Goal: Task Accomplishment & Management: Manage account settings

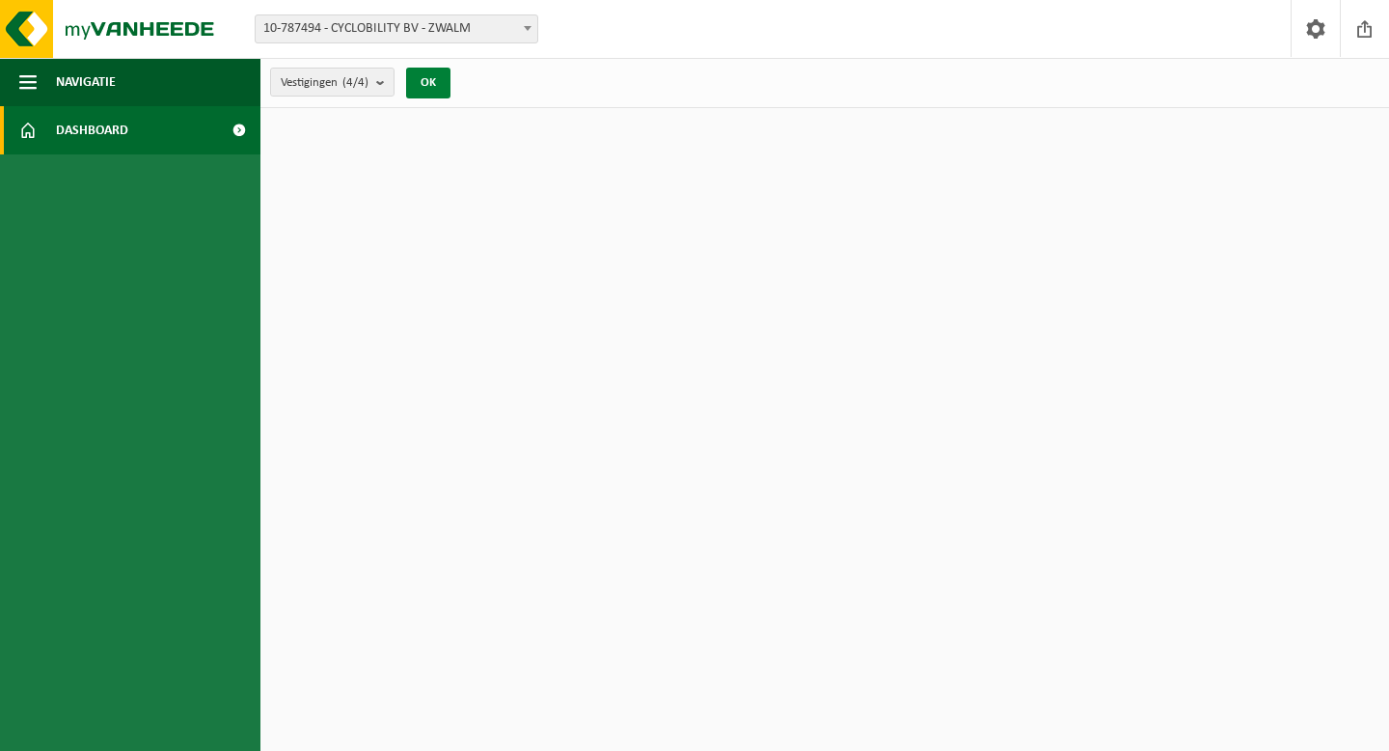
click at [439, 93] on button "OK" at bounding box center [428, 83] width 44 height 31
click at [114, 130] on span "Dashboard" at bounding box center [92, 130] width 72 height 48
click at [33, 80] on span "button" at bounding box center [27, 82] width 17 height 48
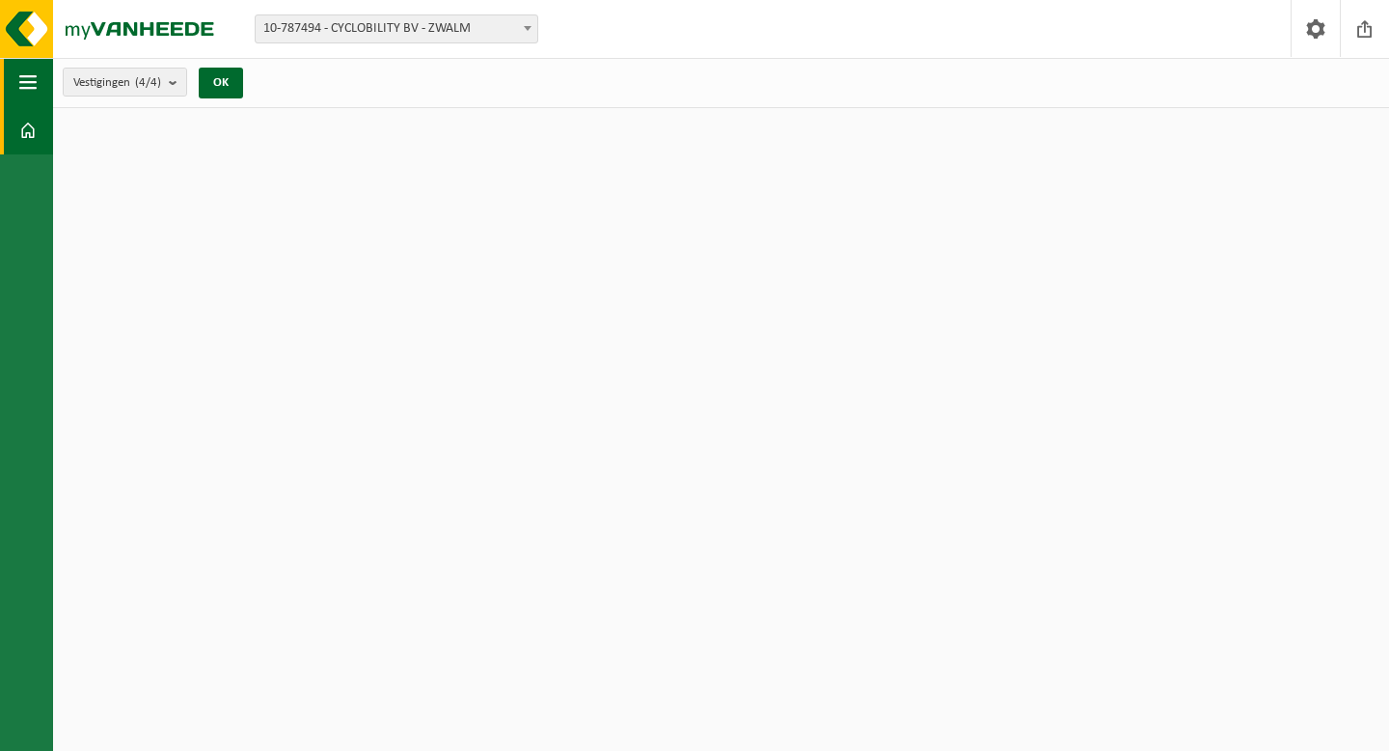
click at [33, 80] on span "button" at bounding box center [27, 82] width 17 height 48
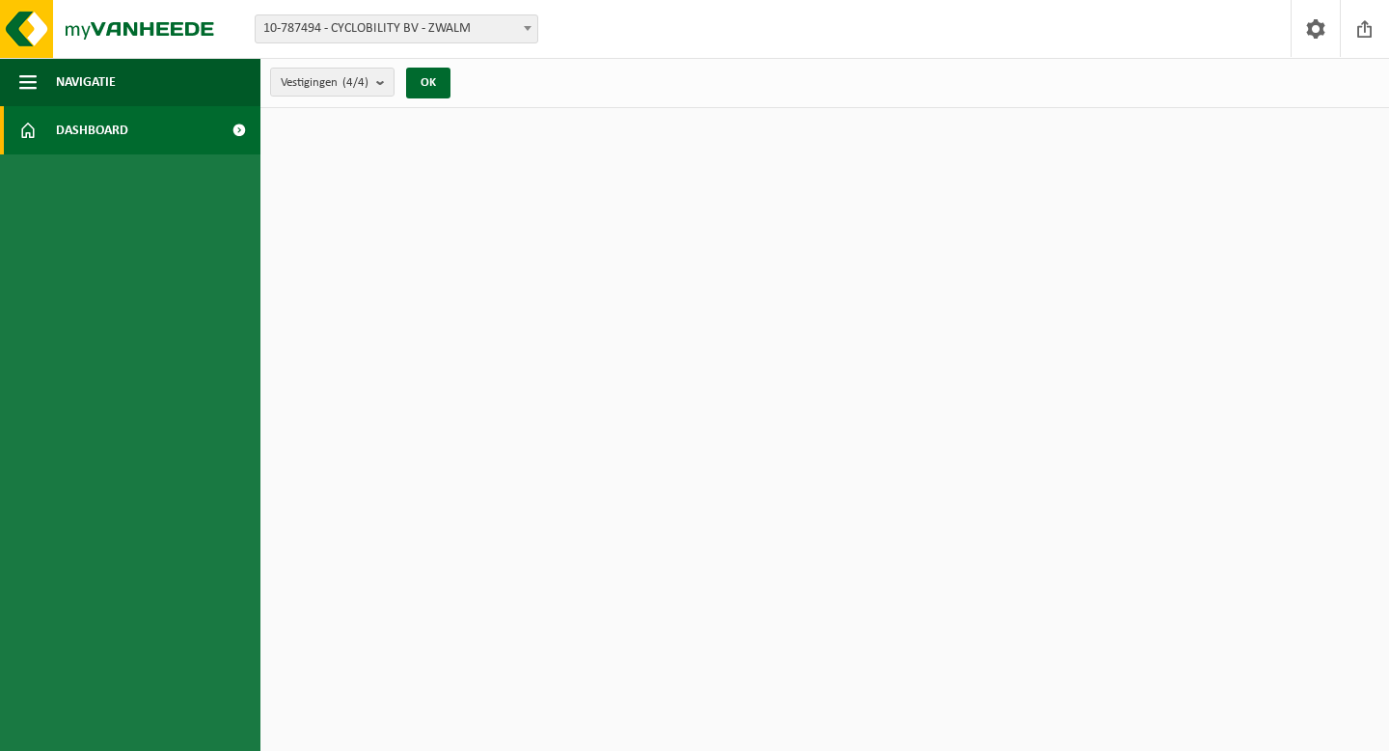
click at [235, 130] on span at bounding box center [238, 130] width 43 height 48
click at [63, 130] on span "Dashboard" at bounding box center [92, 130] width 72 height 48
click at [21, 124] on span at bounding box center [27, 130] width 17 height 48
click at [360, 88] on count "(4/4)" at bounding box center [356, 82] width 26 height 13
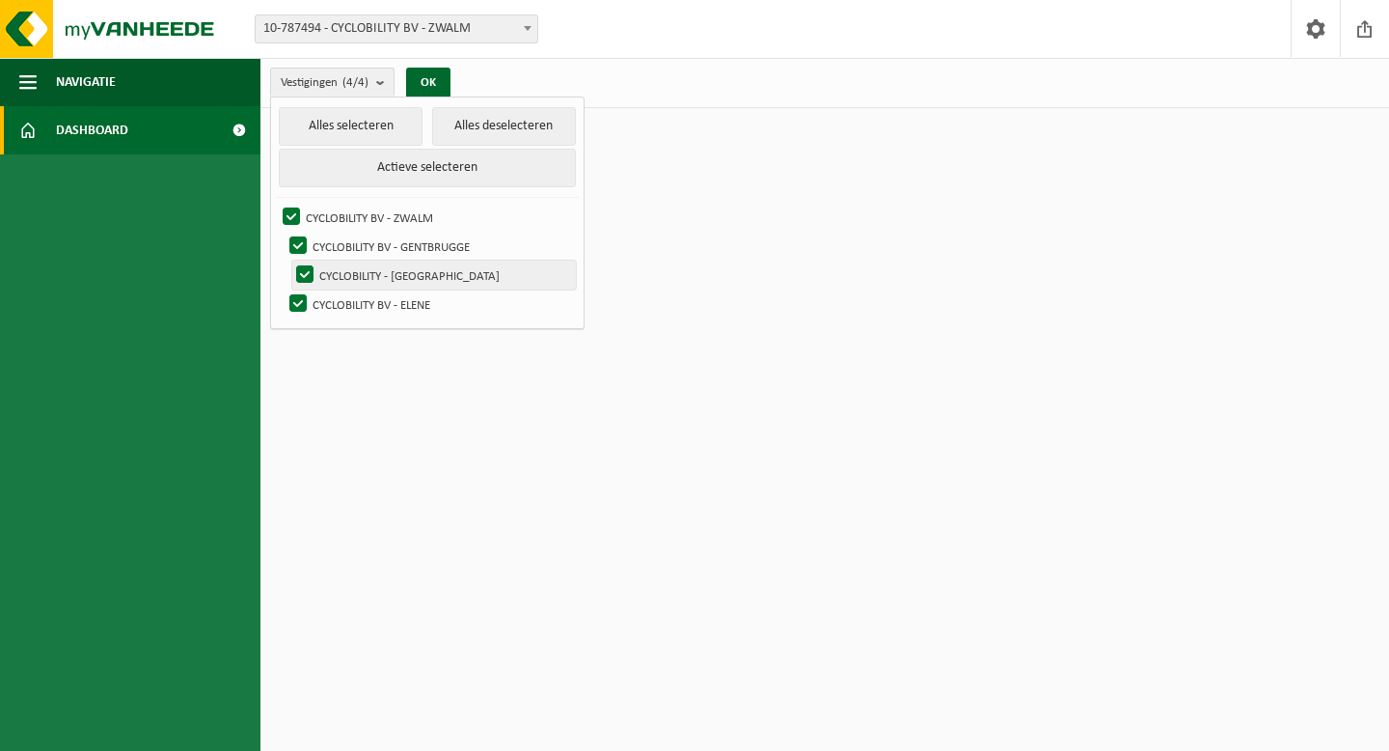
click at [360, 272] on label "CYCLOBILITY - [GEOGRAPHIC_DATA]" at bounding box center [434, 275] width 284 height 29
click at [289, 261] on input "CYCLOBILITY - [GEOGRAPHIC_DATA]" at bounding box center [288, 260] width 1 height 1
click at [360, 272] on label "CYCLOBILITY - [GEOGRAPHIC_DATA]" at bounding box center [434, 275] width 284 height 29
click at [289, 261] on input "CYCLOBILITY - [GEOGRAPHIC_DATA]" at bounding box center [288, 260] width 1 height 1
checkbox input "true"
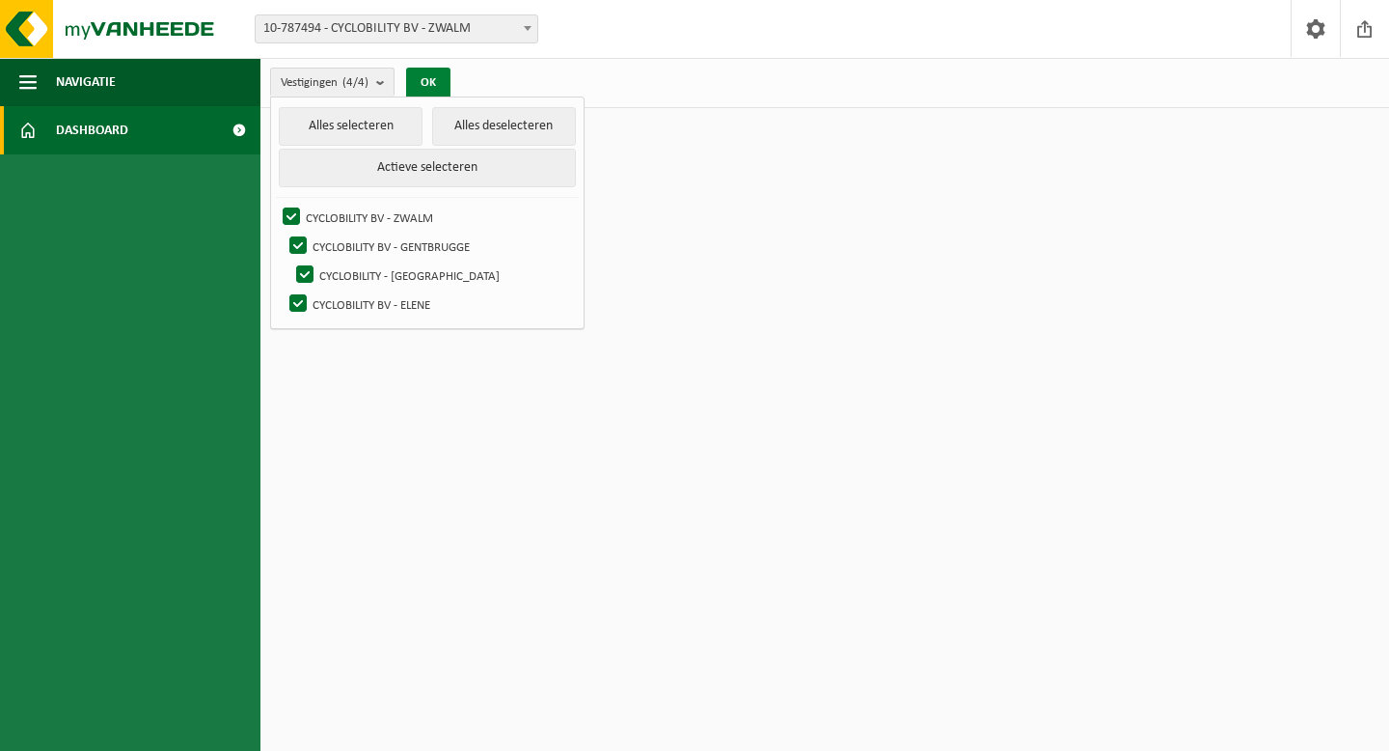
click at [437, 88] on button "OK" at bounding box center [428, 83] width 44 height 31
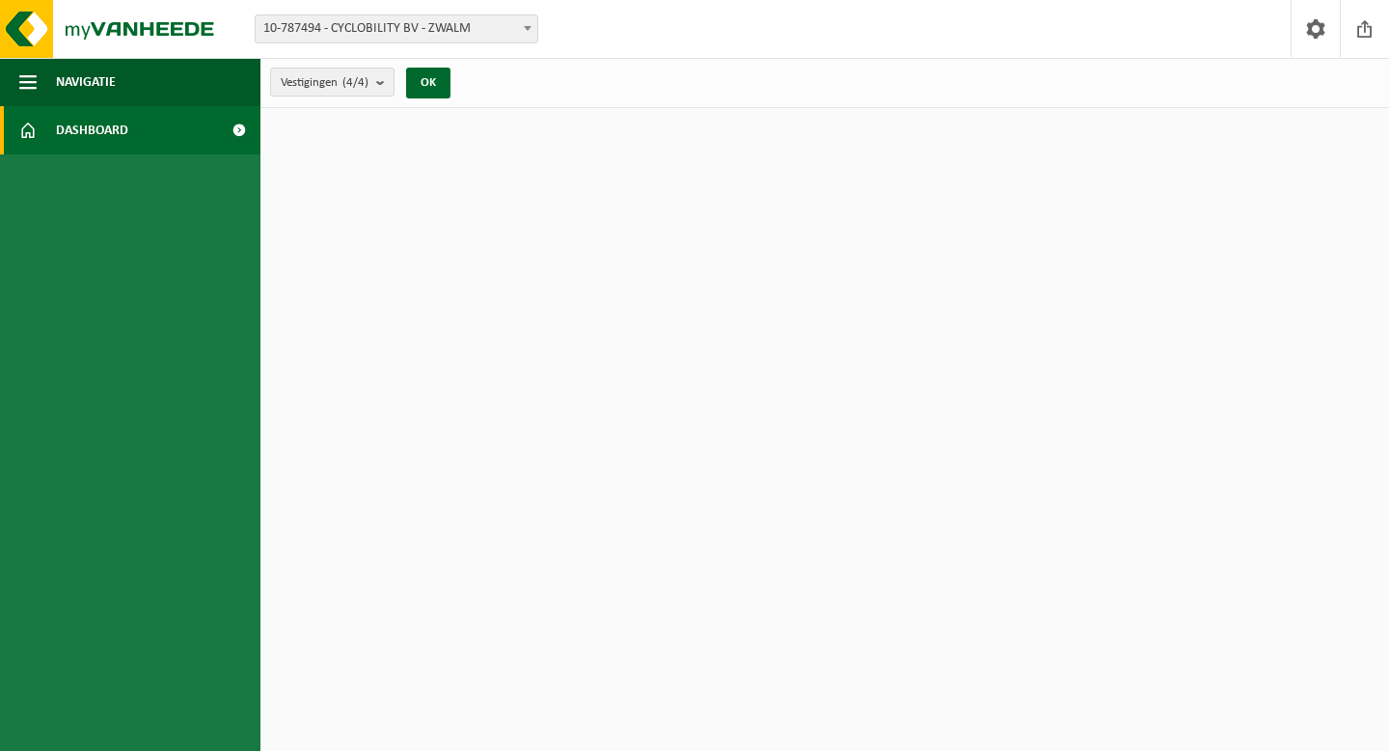
click at [412, 175] on html "Vestiging: 10-787494 - CYCLOBILITY BV - ZWALM 10-847714 - CYCLOBILITY BV - GENT…" at bounding box center [694, 375] width 1389 height 751
click at [429, 92] on button "OK" at bounding box center [428, 83] width 44 height 31
click at [188, 128] on link "Dashboard" at bounding box center [130, 130] width 261 height 48
click at [103, 124] on span "Dashboard" at bounding box center [92, 130] width 72 height 48
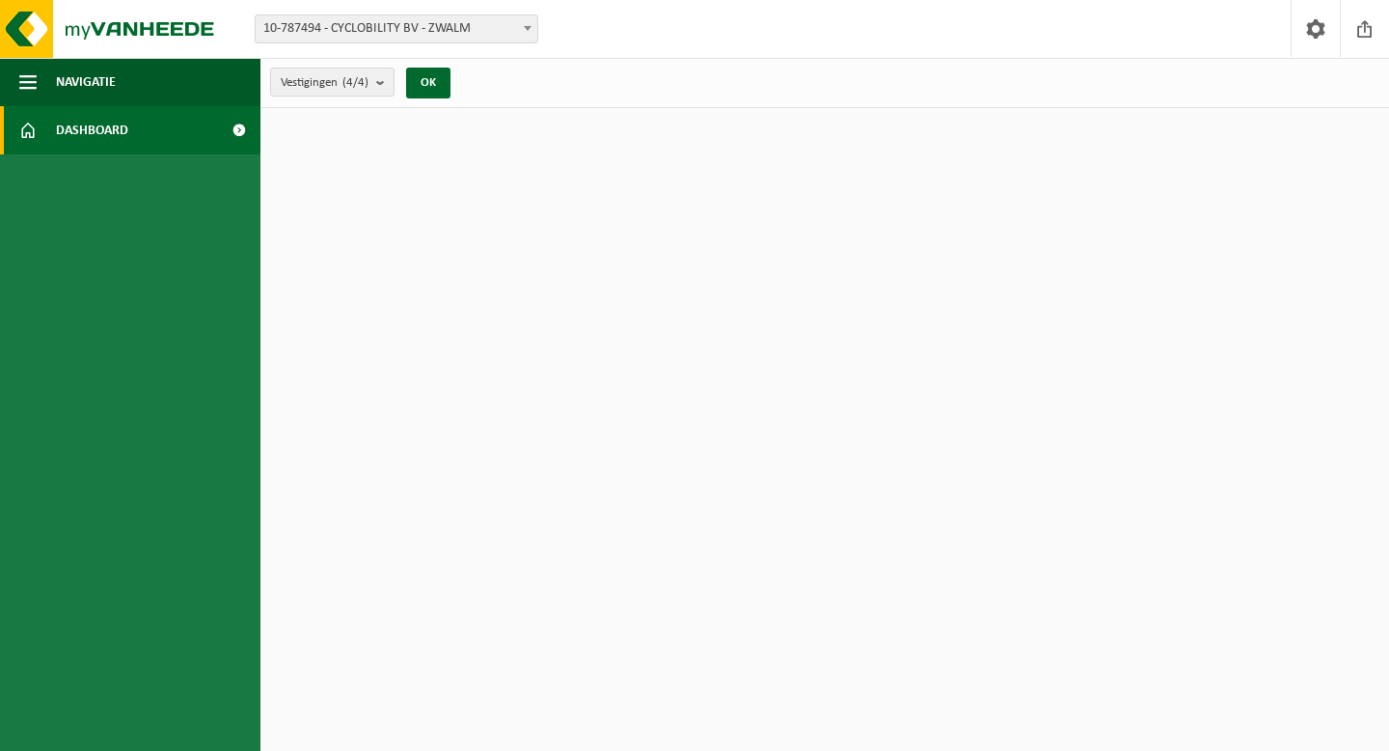
click at [103, 124] on span "Dashboard" at bounding box center [92, 130] width 72 height 48
click at [151, 134] on link "Dashboard" at bounding box center [130, 130] width 261 height 48
click at [95, 134] on span "Dashboard" at bounding box center [92, 130] width 72 height 48
click at [369, 80] on count "(4/4)" at bounding box center [356, 82] width 26 height 13
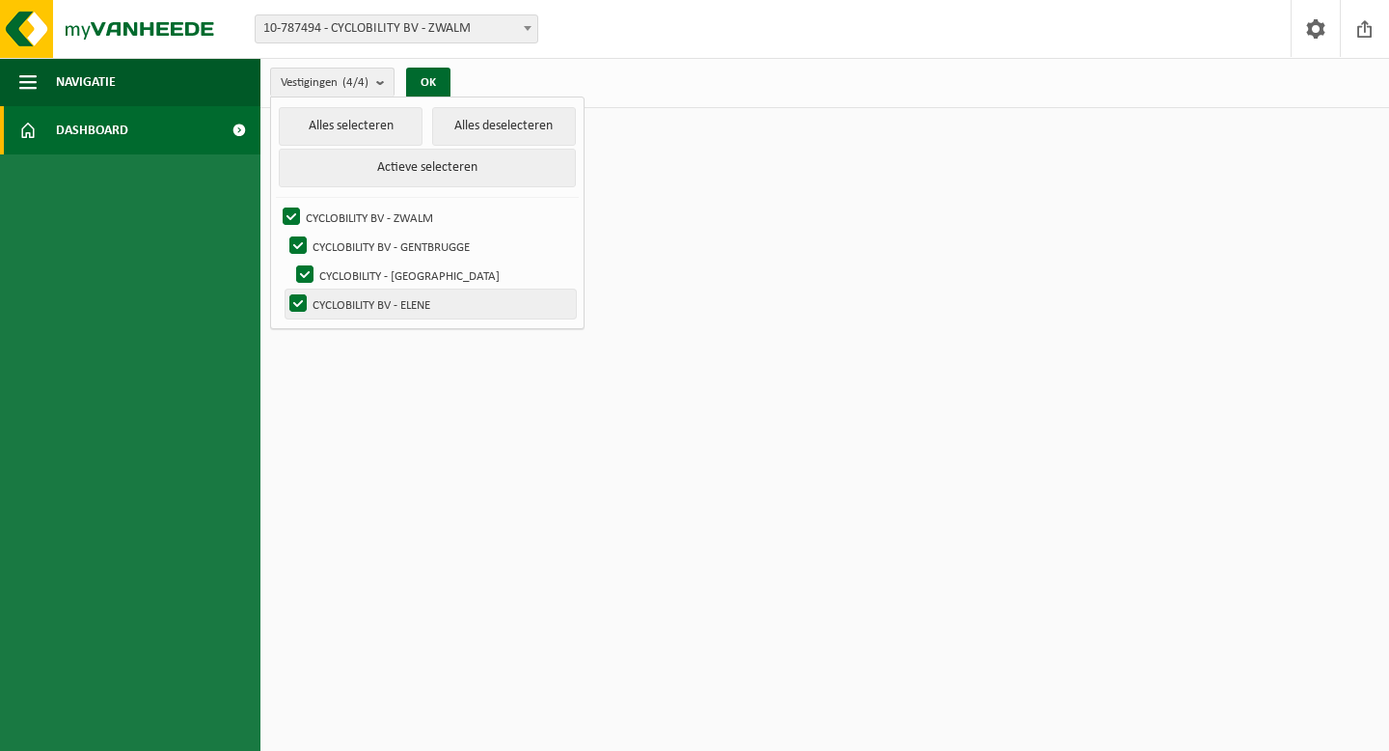
click at [337, 301] on label "CYCLOBILITY BV - ELENE" at bounding box center [431, 303] width 290 height 29
click at [283, 289] on input "CYCLOBILITY BV - ELENE" at bounding box center [282, 288] width 1 height 1
checkbox input "false"
click at [347, 268] on label "CYCLOBILITY - [GEOGRAPHIC_DATA]" at bounding box center [434, 275] width 284 height 29
click at [289, 261] on input "CYCLOBILITY - [GEOGRAPHIC_DATA]" at bounding box center [288, 260] width 1 height 1
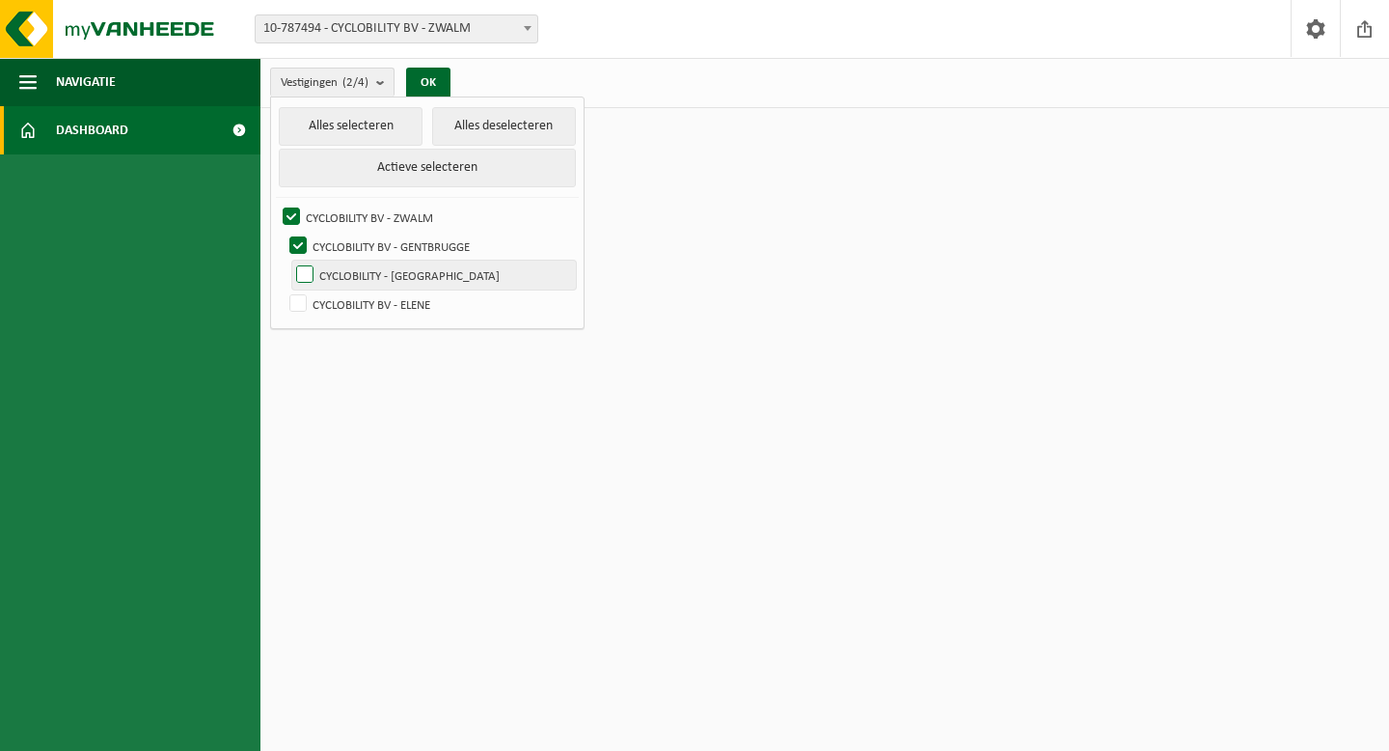
click at [347, 268] on label "CYCLOBILITY - [GEOGRAPHIC_DATA]" at bounding box center [434, 275] width 284 height 29
click at [289, 261] on input "CYCLOBILITY - [GEOGRAPHIC_DATA]" at bounding box center [288, 260] width 1 height 1
checkbox input "true"
click at [304, 297] on label "CYCLOBILITY BV - ELENE" at bounding box center [431, 303] width 290 height 29
click at [283, 289] on input "CYCLOBILITY BV - ELENE" at bounding box center [282, 288] width 1 height 1
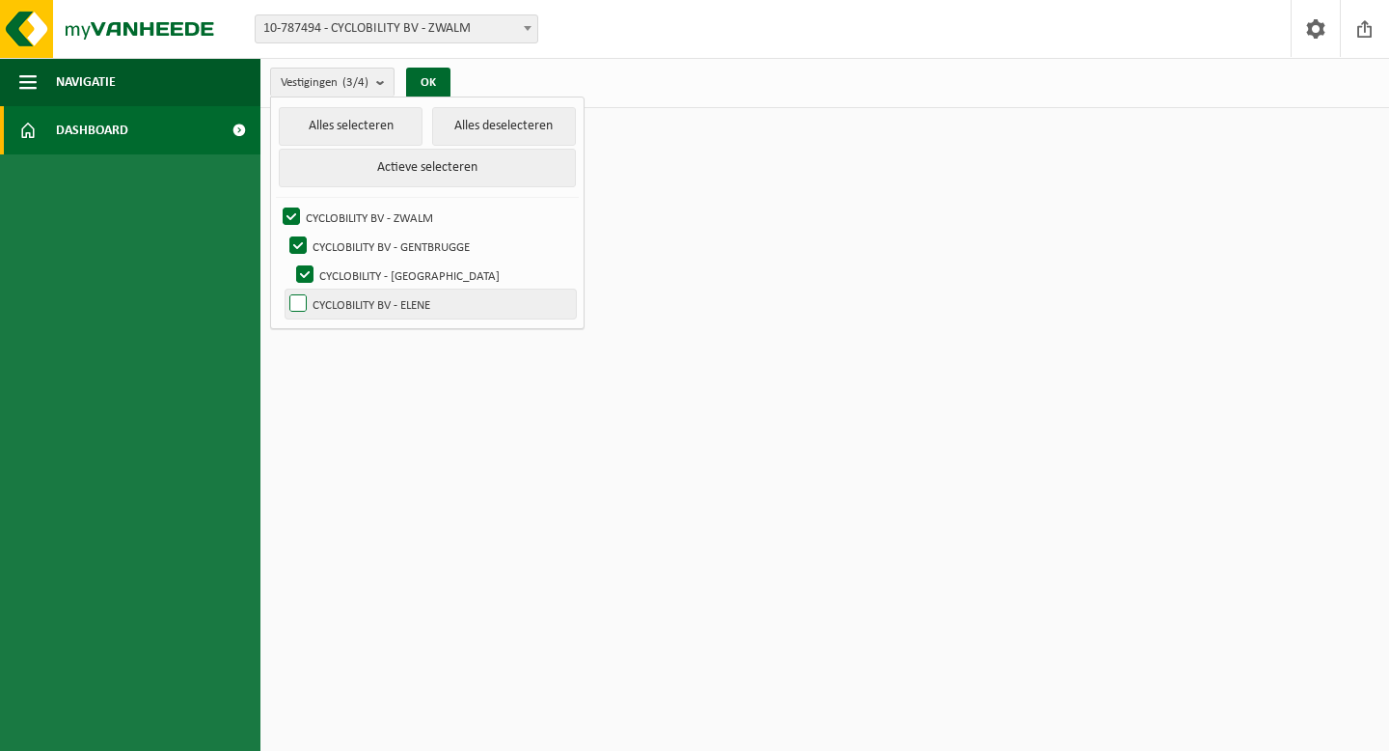
checkbox input "true"
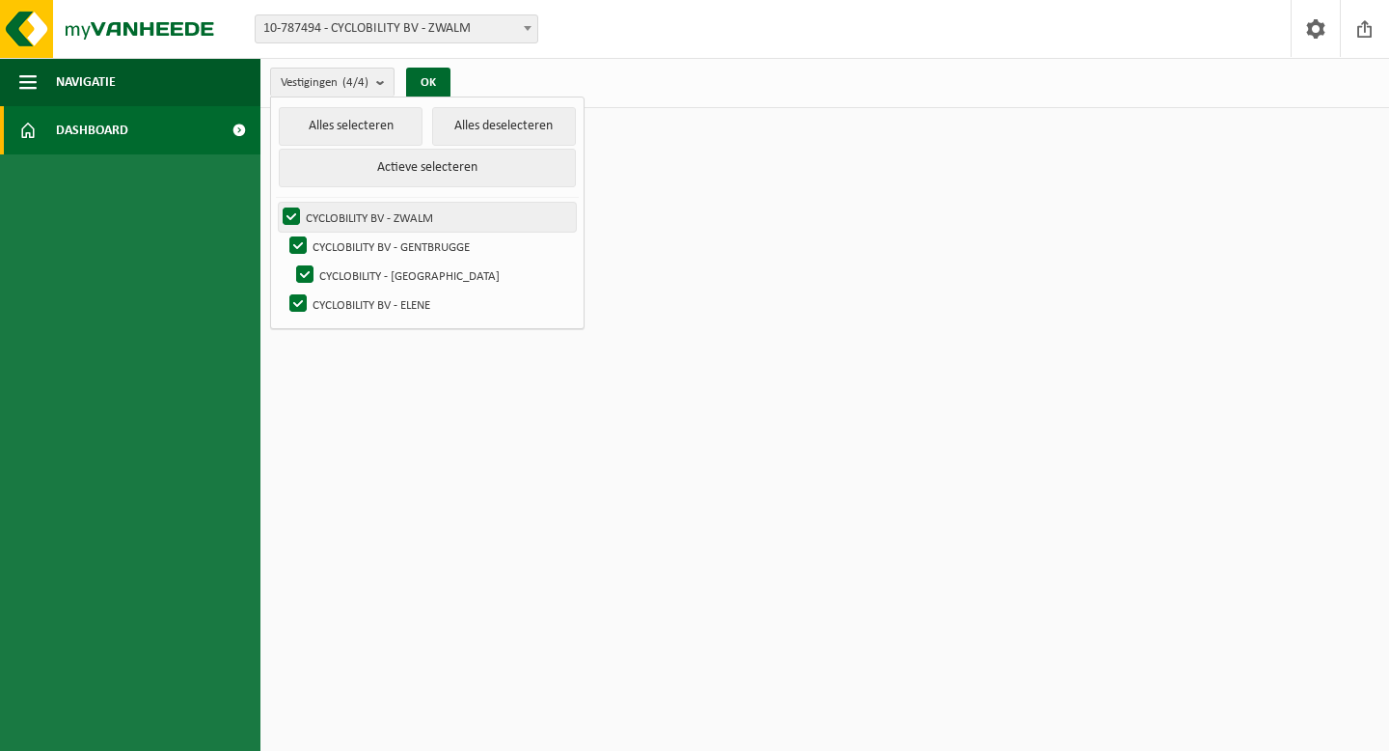
click at [288, 213] on label "CYCLOBILITY BV - ZWALM" at bounding box center [427, 217] width 297 height 29
click at [276, 203] on input "CYCLOBILITY BV - ZWALM" at bounding box center [275, 202] width 1 height 1
checkbox input "false"
click at [296, 240] on label "CYCLOBILITY BV - GENTBRUGGE" at bounding box center [431, 246] width 290 height 29
click at [283, 232] on input "CYCLOBILITY BV - GENTBRUGGE" at bounding box center [282, 231] width 1 height 1
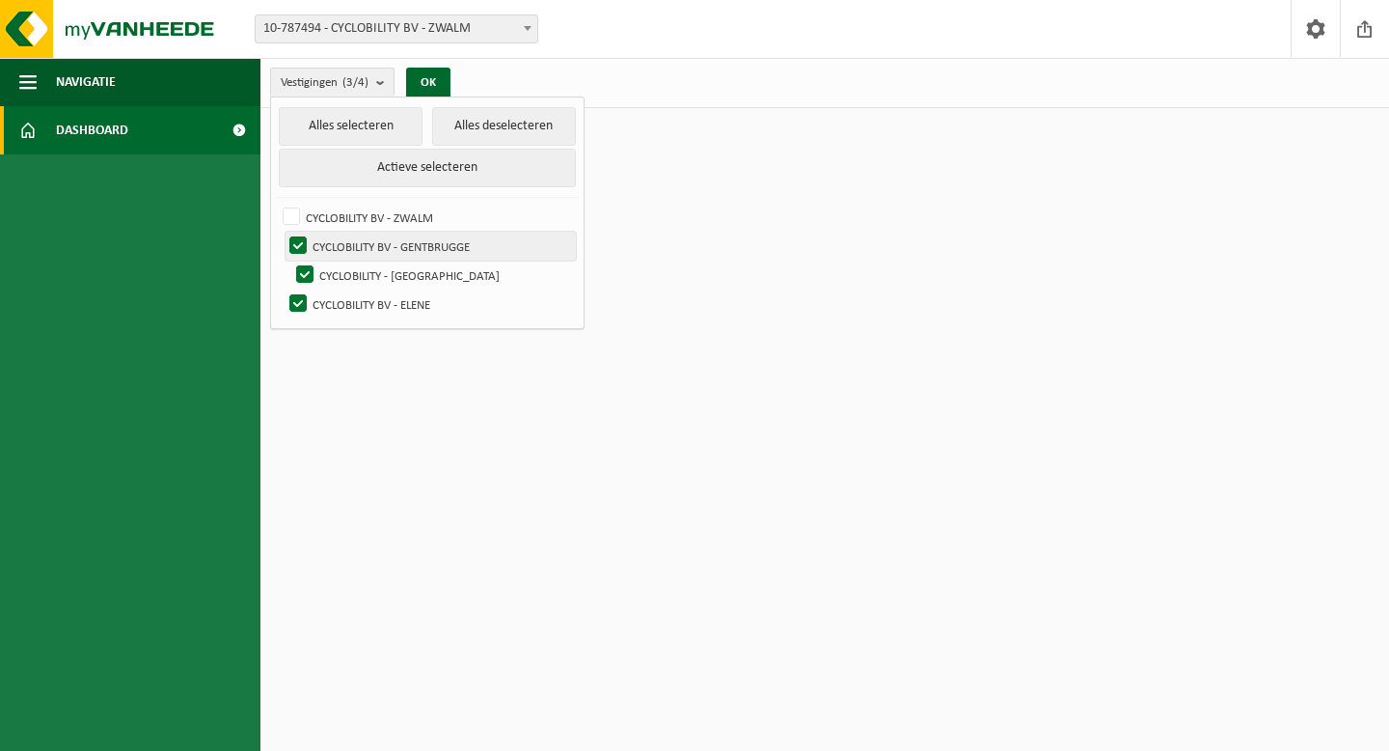
checkbox input "false"
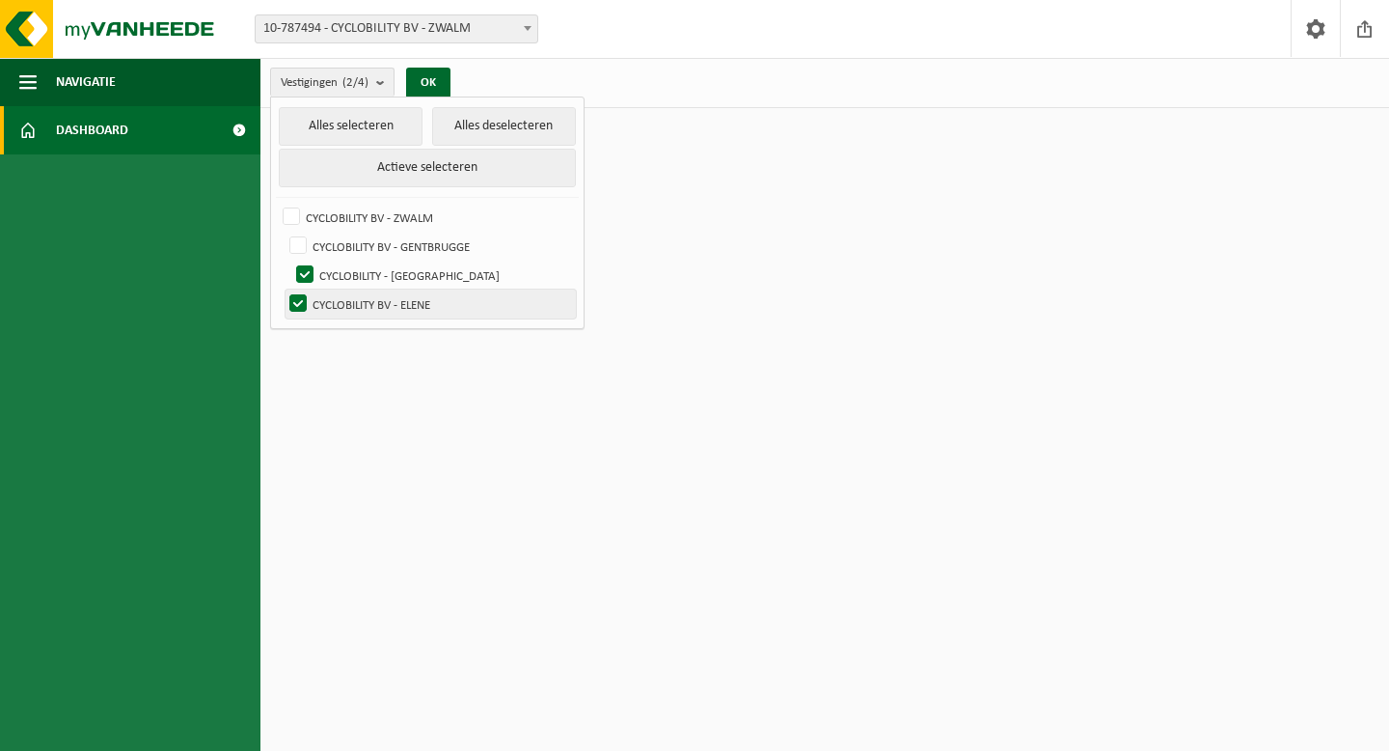
click at [296, 305] on label "CYCLOBILITY BV - ELENE" at bounding box center [431, 303] width 290 height 29
click at [283, 289] on input "CYCLOBILITY BV - ELENE" at bounding box center [282, 288] width 1 height 1
checkbox input "false"
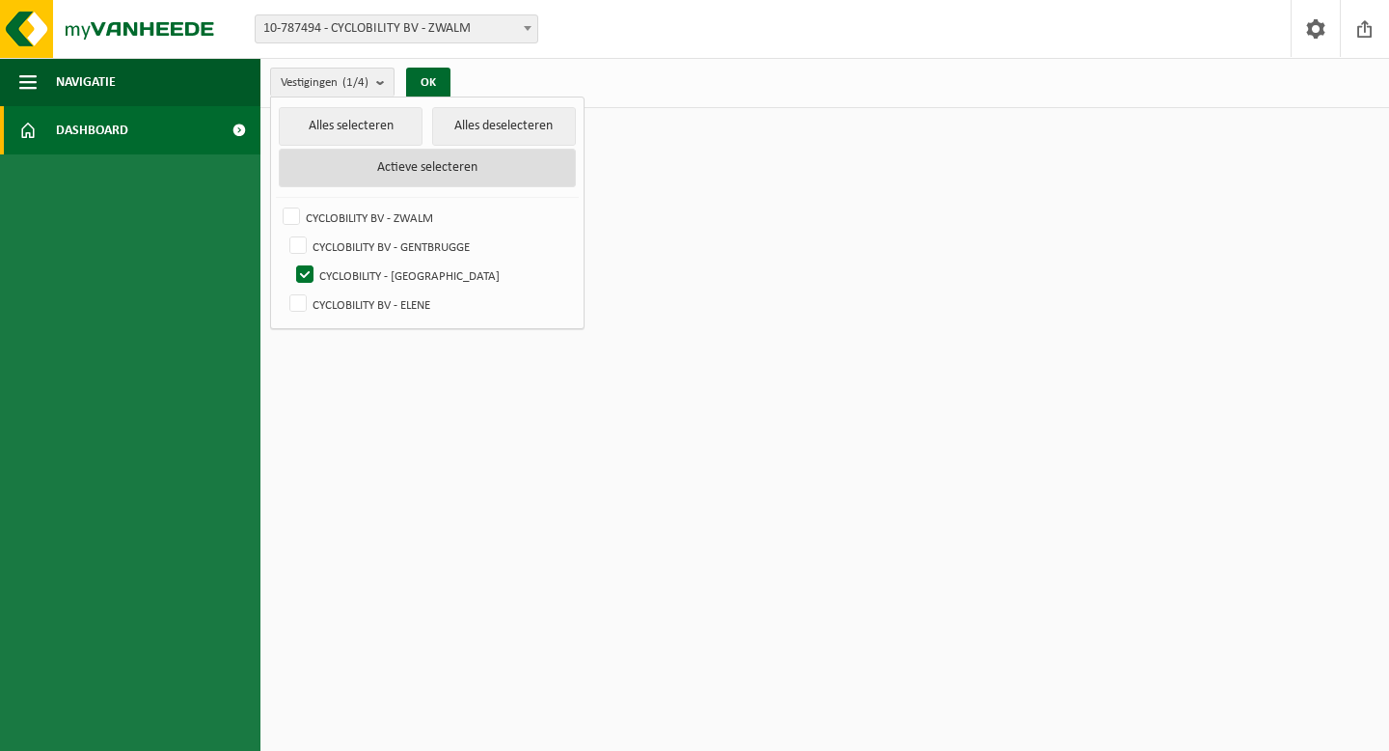
click at [402, 169] on button "Actieve selecteren" at bounding box center [427, 168] width 297 height 39
checkbox input "true"
click at [402, 169] on button "Actieve selecteren" at bounding box center [427, 168] width 297 height 39
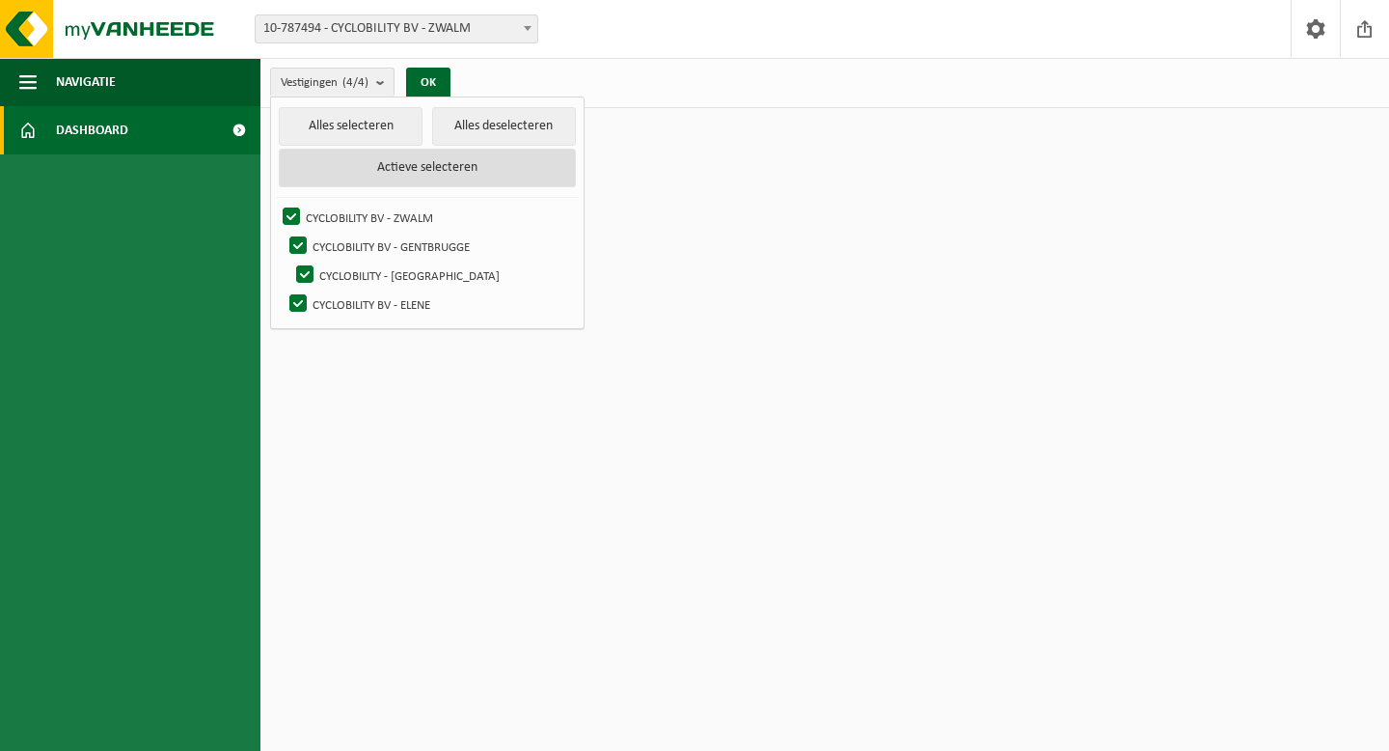
click at [402, 169] on button "Actieve selecteren" at bounding box center [427, 168] width 297 height 39
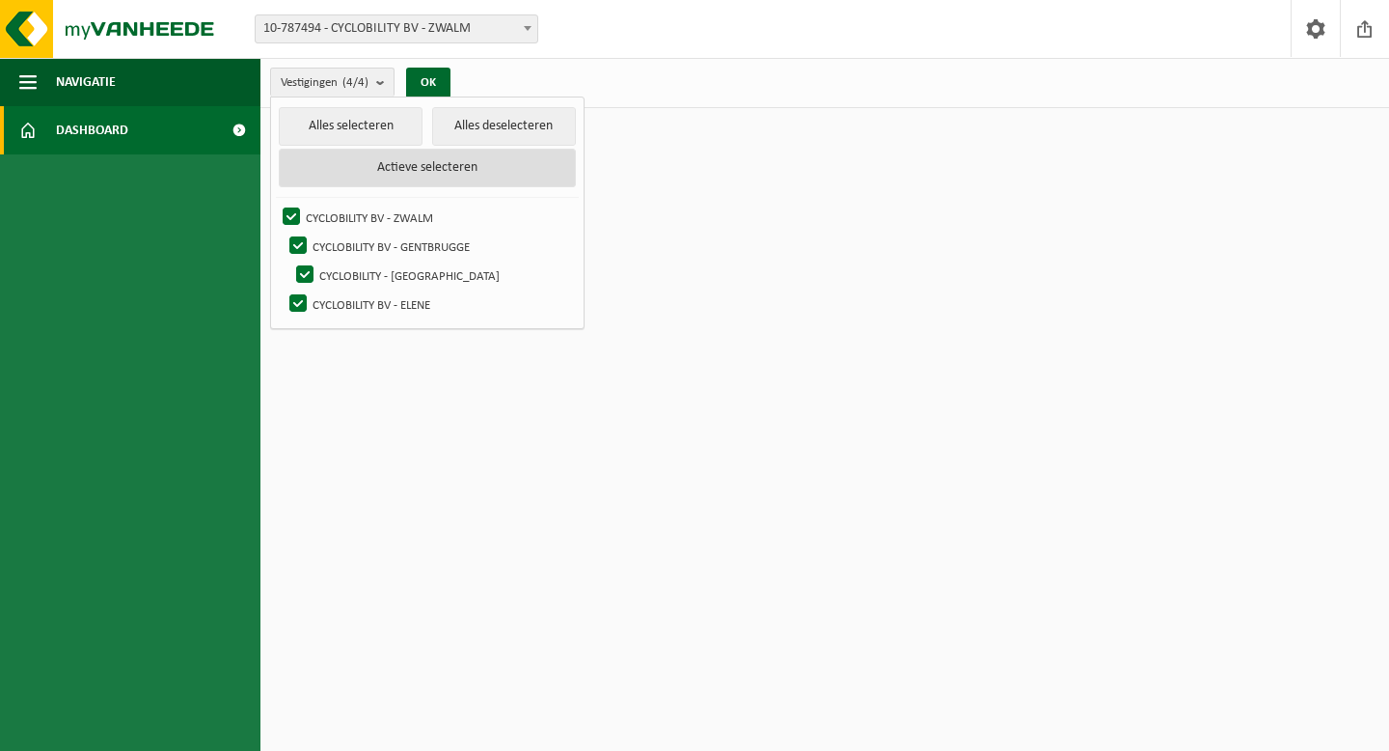
click at [402, 169] on button "Actieve selecteren" at bounding box center [427, 168] width 297 height 39
click at [441, 73] on button "OK" at bounding box center [428, 83] width 44 height 31
